Goal: Information Seeking & Learning: Learn about a topic

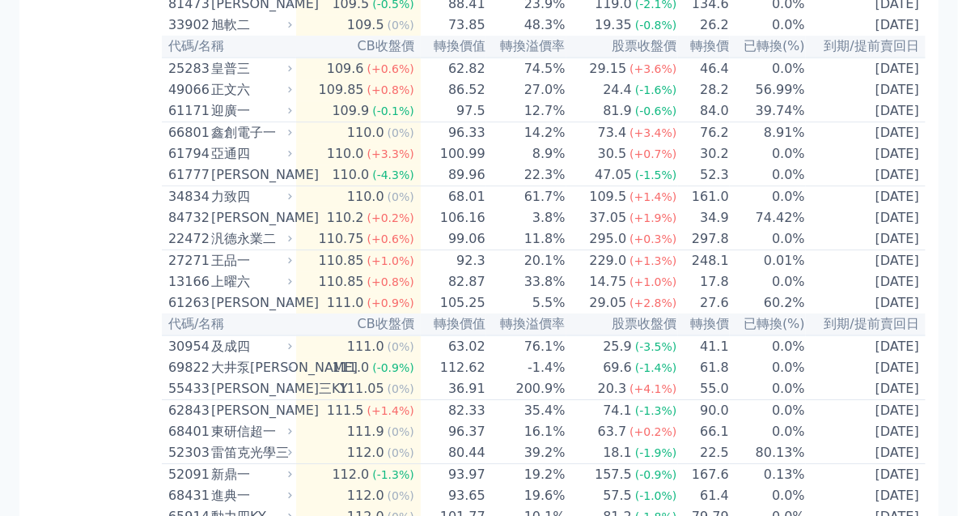
scroll to position [4625, 0]
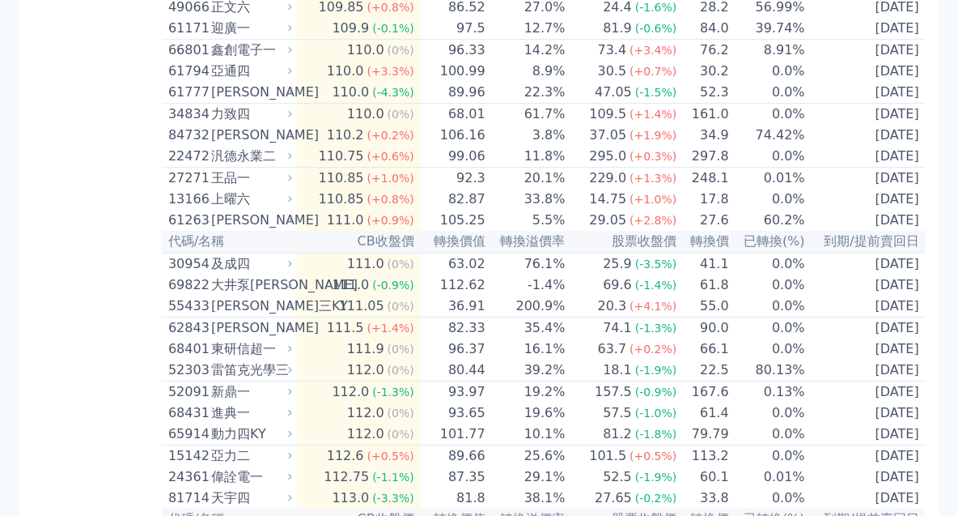
click at [125, 439] on div "按代號排序 即將/近期發行 一年內到期 轉換比例 低收盤價 轉換價值接近百元 低轉換溢價 CBAS權利金 高賣回報酬率" at bounding box center [97, 46] width 130 height 9212
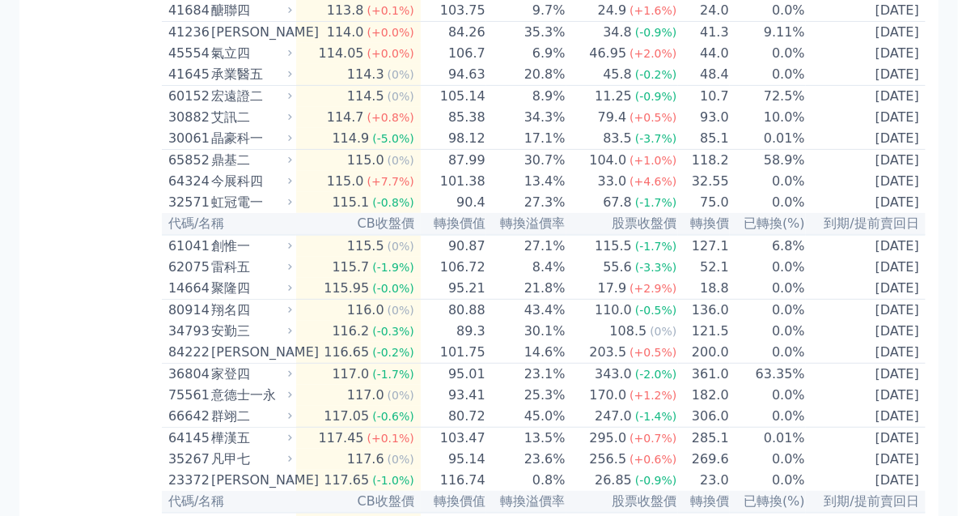
scroll to position [5291, 0]
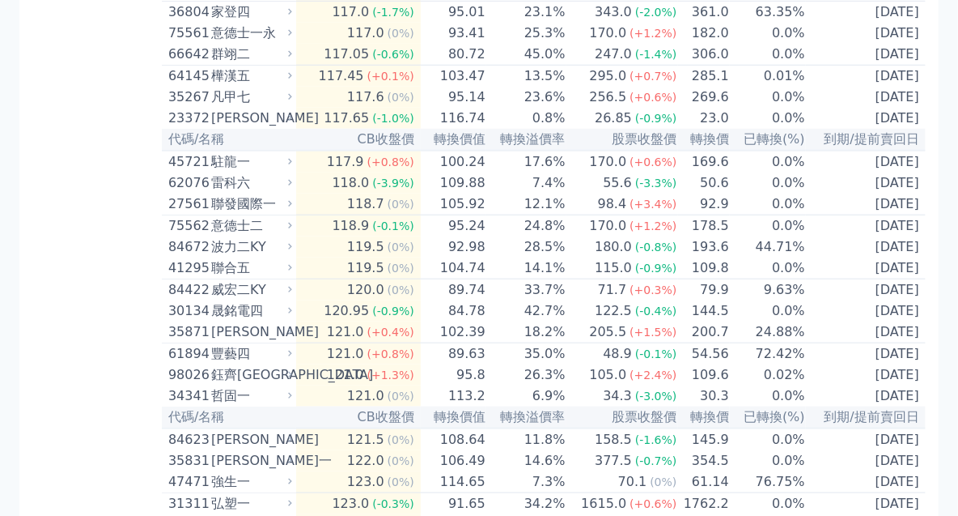
scroll to position [5569, 0]
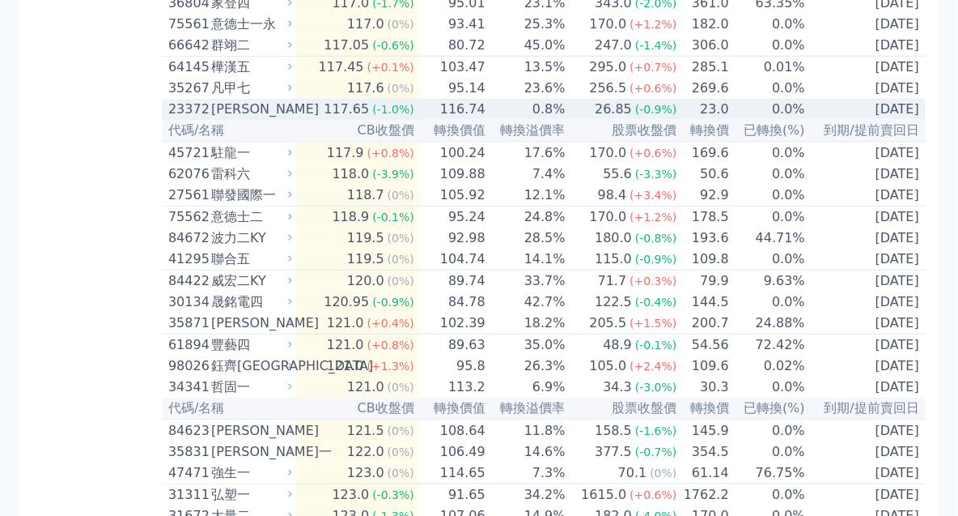
drag, startPoint x: 691, startPoint y: 511, endPoint x: 686, endPoint y: 526, distance: 16.1
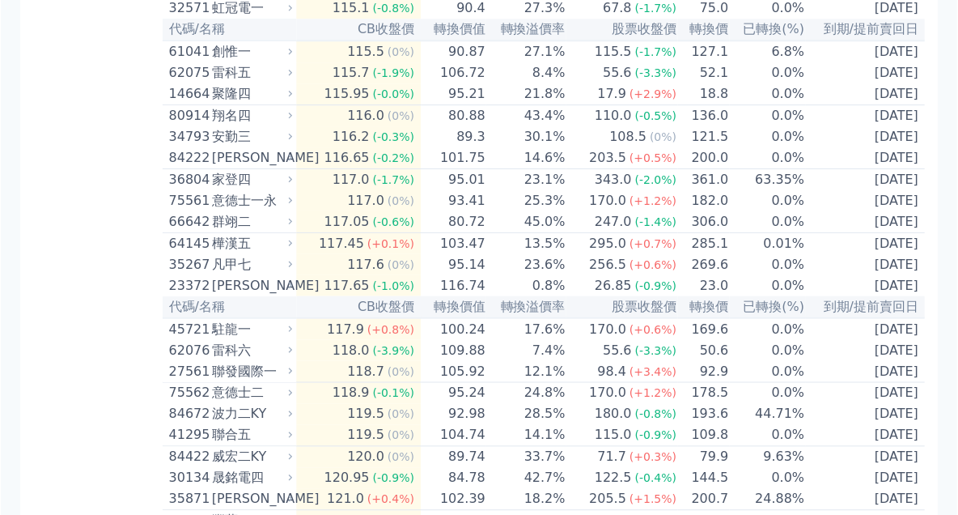
scroll to position [5384, 0]
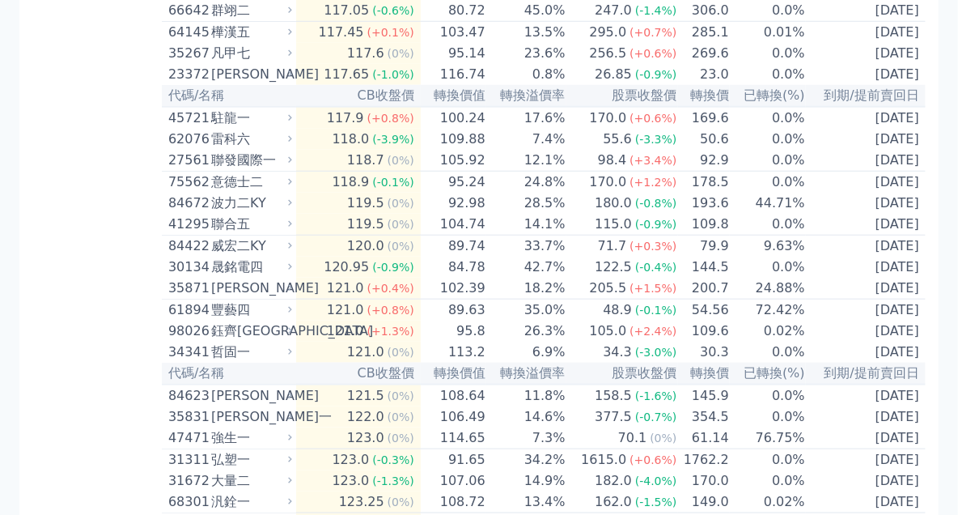
scroll to position [5605, 0]
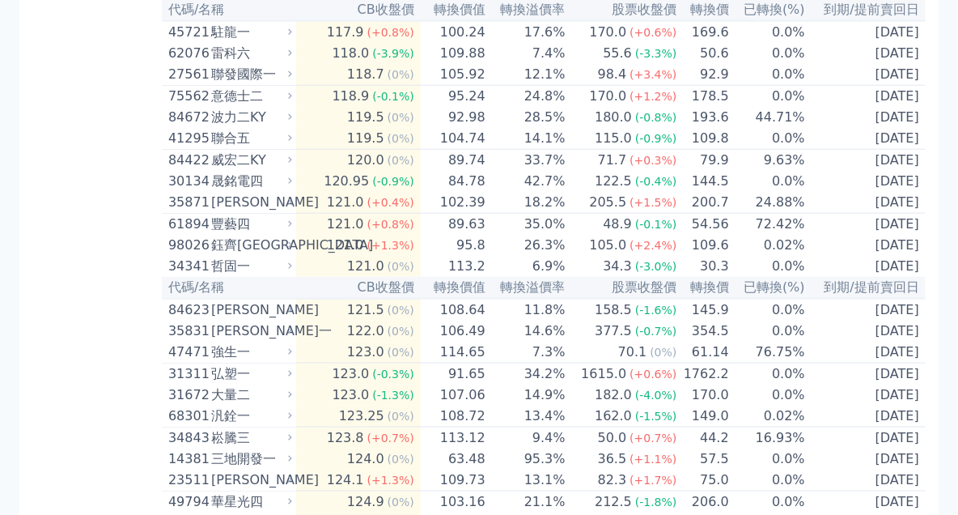
scroll to position [5697, 0]
